Goal: Task Accomplishment & Management: Use online tool/utility

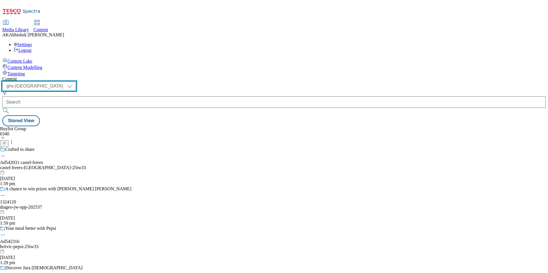
click at [76, 82] on select "ghs-roi ghs-uk" at bounding box center [39, 86] width 74 height 9
select select "ghs-roi"
click at [74, 82] on select "ghs-roi ghs-uk" at bounding box center [39, 86] width 74 height 9
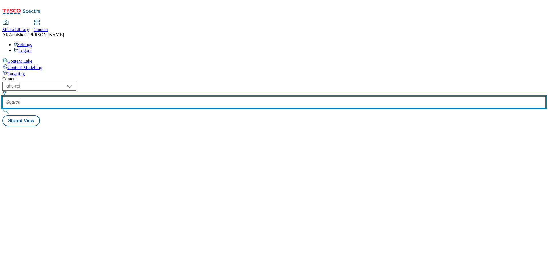
click at [141, 97] on input "text" at bounding box center [273, 102] width 543 height 11
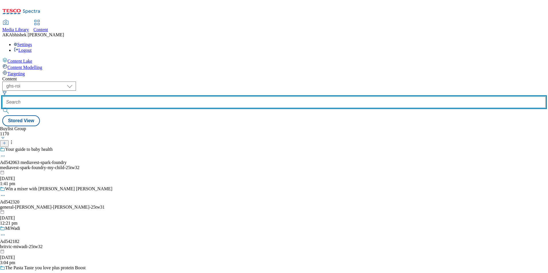
paste input "542320"
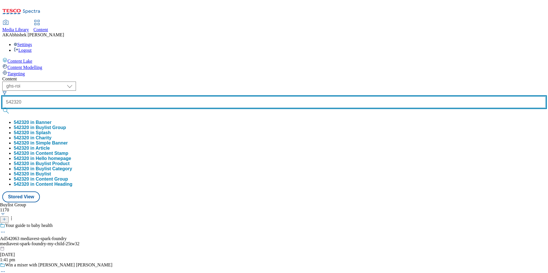
type input "542320"
click at [2, 108] on button "submit" at bounding box center [6, 111] width 8 height 6
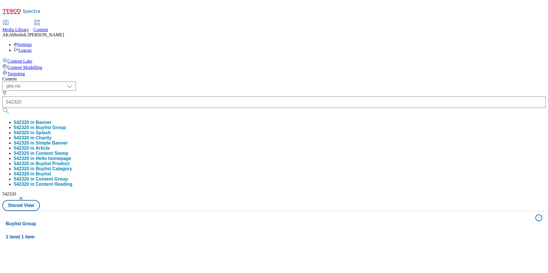
click at [299, 76] on div "Content" at bounding box center [273, 78] width 543 height 5
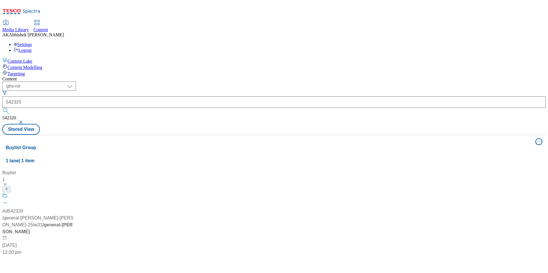
click at [74, 193] on div "Ad542320 / general-mills-betty-crocker-25tw31 / general-mills 24 Sept 2025 12:2…" at bounding box center [38, 224] width 72 height 63
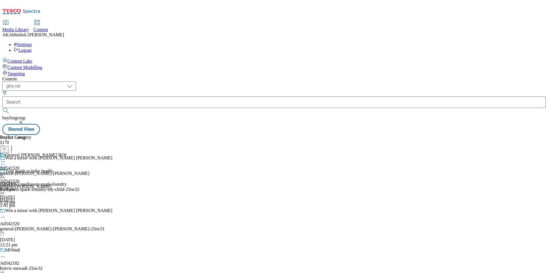
click at [89, 171] on div "general-mills-betty-crocker" at bounding box center [44, 173] width 89 height 5
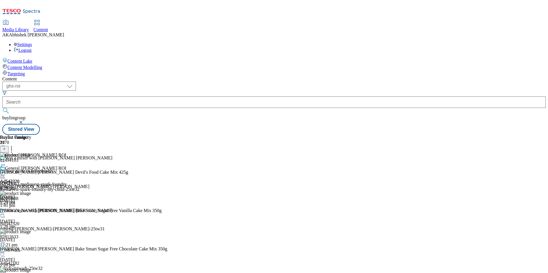
click at [5, 175] on circle at bounding box center [4, 175] width 1 height 1
click at [52, 158] on div "Buylist 1 Ad542320 general-mills 24 Sept 2025 1:29 pm" at bounding box center [26, 170] width 52 height 70
click at [6, 215] on icon at bounding box center [3, 218] width 6 height 6
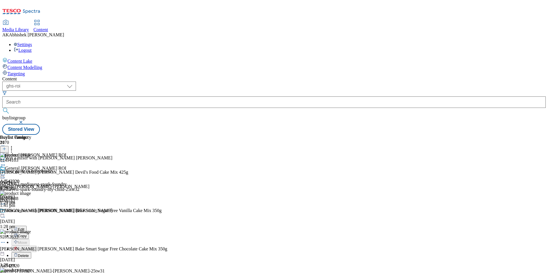
click at [24, 227] on span "Edit" at bounding box center [21, 229] width 7 height 4
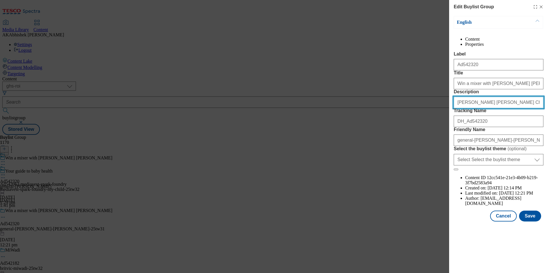
click at [532, 108] on input "Betty Crocker Chocolate Fudge Brownie Mix 415g" at bounding box center [499, 102] width 90 height 11
paste input "Devil's Food Cake Mix 42"
type input "Betty Crocker Devil's Food Cake Mix 425g"
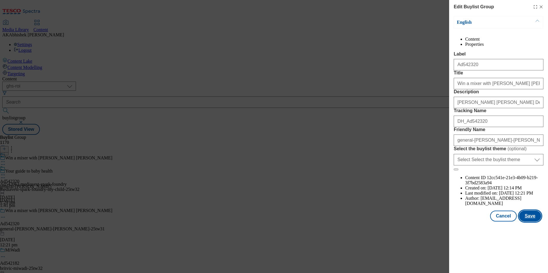
click at [538, 222] on button "Save" at bounding box center [530, 216] width 22 height 11
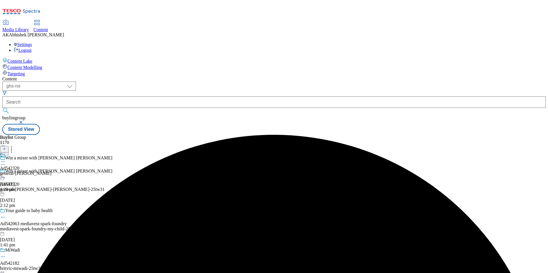
click at [6, 159] on icon at bounding box center [3, 162] width 6 height 6
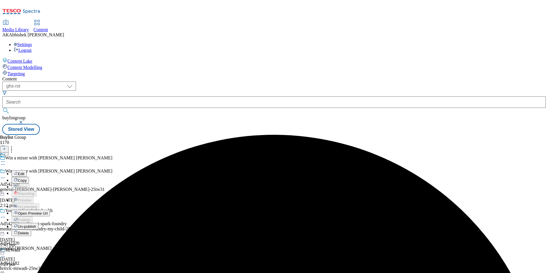
click at [24, 172] on span "Edit" at bounding box center [21, 174] width 7 height 4
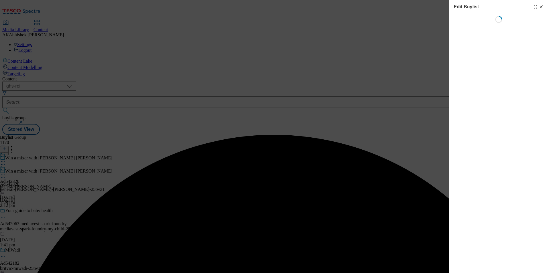
select select "tactical"
select select "supplier funded short term 1-3 weeks"
select select "dunnhumby"
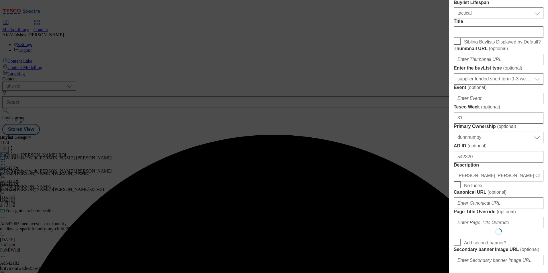
select select "Banner"
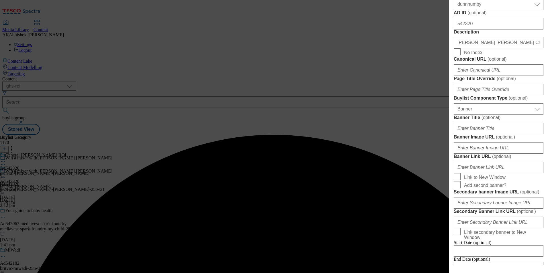
scroll to position [286, 0]
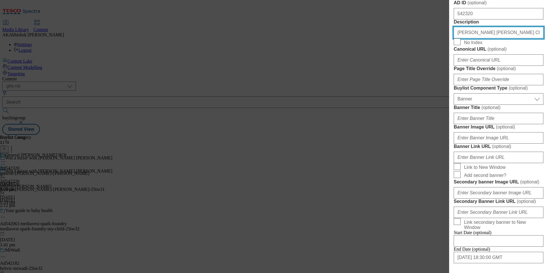
click at [495, 38] on input "Betty Crocker Chocolate Fudge Brownie Mix 415g" at bounding box center [499, 32] width 90 height 11
paste input "Devil's Food Cake Mix 42"
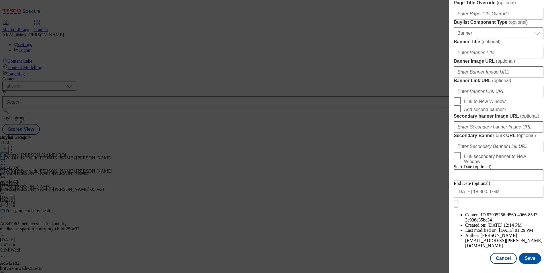
scroll to position [560, 0]
type input "Betty Crocker Devil's Food Cake Mix 425g"
click at [523, 253] on button "Save" at bounding box center [530, 258] width 22 height 11
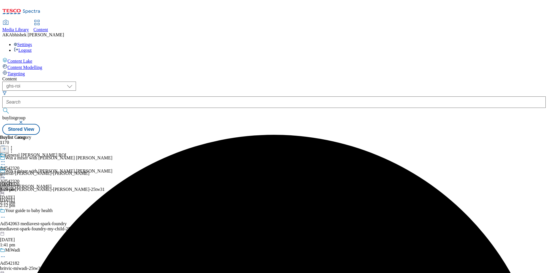
click at [6, 159] on icon at bounding box center [3, 162] width 6 height 6
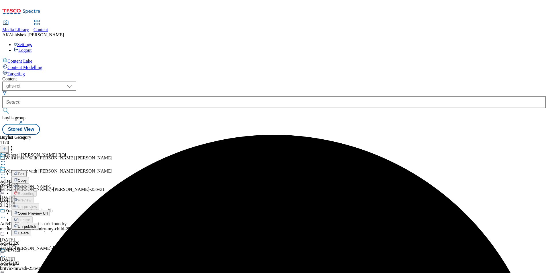
click at [24, 172] on span "Edit" at bounding box center [21, 174] width 7 height 4
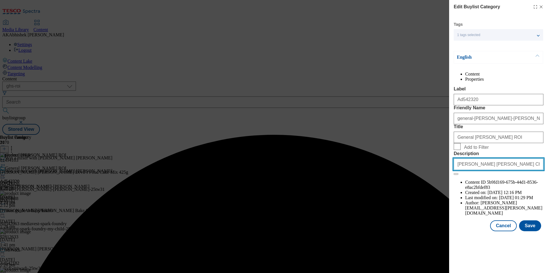
drag, startPoint x: 503, startPoint y: 215, endPoint x: 518, endPoint y: 223, distance: 16.8
click at [503, 170] on input "Betty Crocker Chocolate Fudge Brownie Mix 415g" at bounding box center [499, 164] width 90 height 11
paste input "Devil's Food Cake Mix 42"
type input "Betty Crocker Devil's Food Cake Mix 425g"
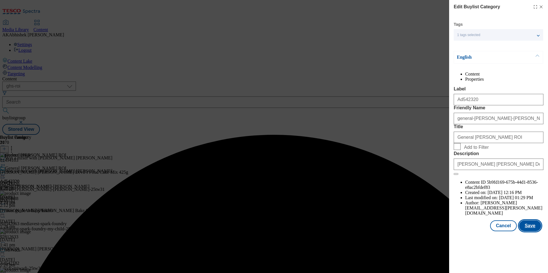
click at [528, 231] on button "Save" at bounding box center [530, 226] width 22 height 11
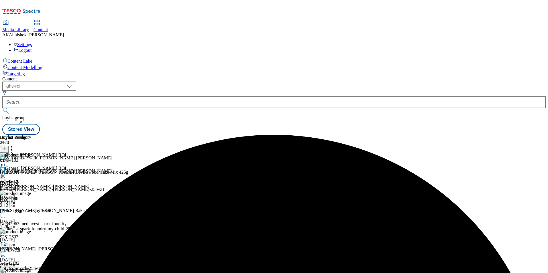
click at [6, 172] on icon at bounding box center [3, 175] width 6 height 6
click at [31, 211] on span "Preview" at bounding box center [24, 213] width 13 height 4
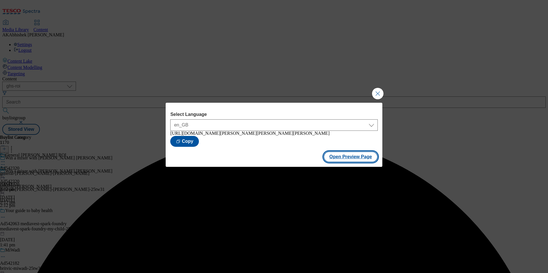
click at [346, 162] on button "Open Preview Page" at bounding box center [350, 157] width 54 height 11
click at [377, 95] on button "Close Modal" at bounding box center [377, 93] width 11 height 11
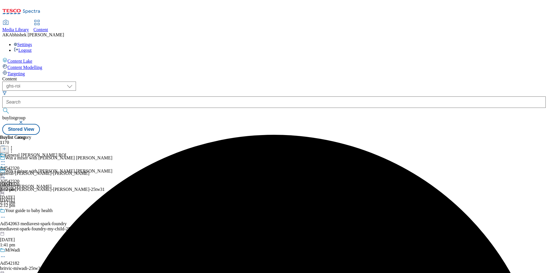
click at [6, 172] on icon at bounding box center [3, 175] width 6 height 6
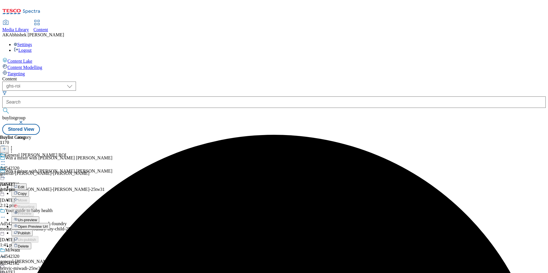
click at [33, 230] on button "Publish" at bounding box center [21, 233] width 21 height 7
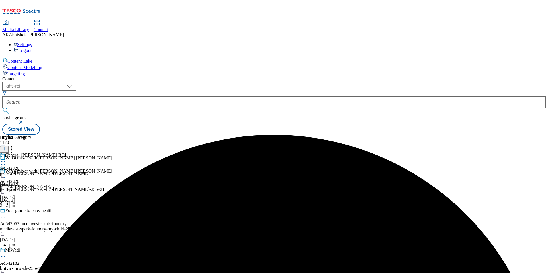
click at [89, 171] on div "general-mills-betty-crocker" at bounding box center [44, 173] width 89 height 5
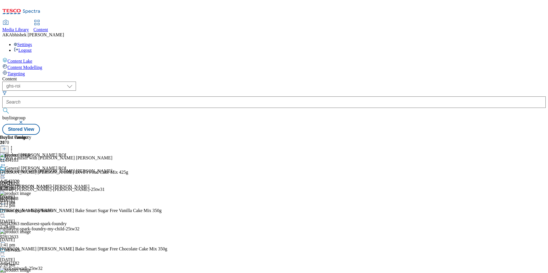
click at [515, 135] on div "Buylist Group 1170 Win a mixer with Betty Crocker Win a mixer with Betty Crocke…" at bounding box center [273, 135] width 543 height 0
